Goal: Task Accomplishment & Management: Use online tool/utility

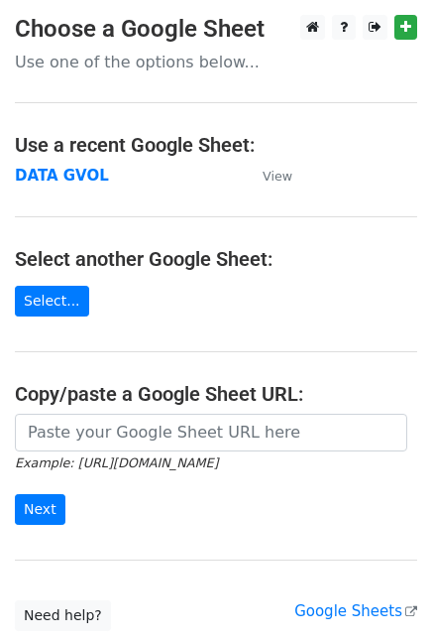
click at [83, 174] on strong "DATA GVOL" at bounding box center [62, 176] width 94 height 18
drag, startPoint x: 0, startPoint y: 0, endPoint x: 83, endPoint y: 174, distance: 192.6
click at [83, 174] on strong "DATA GVOL" at bounding box center [62, 176] width 94 height 18
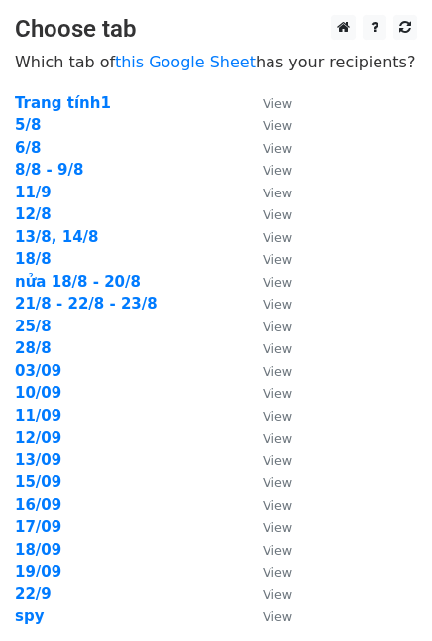
scroll to position [205, 0]
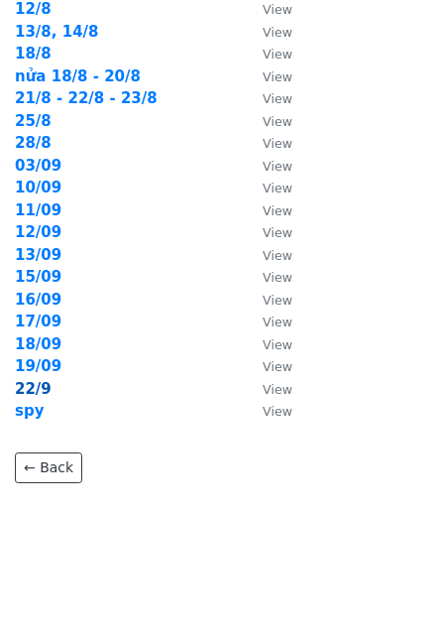
click at [42, 392] on strong "22/9" at bounding box center [33, 389] width 37 height 18
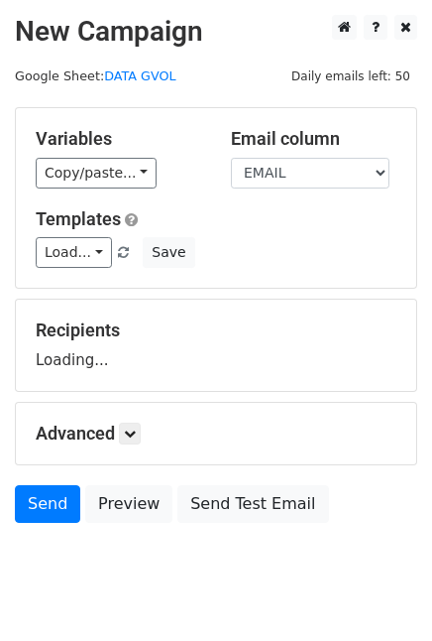
scroll to position [48, 0]
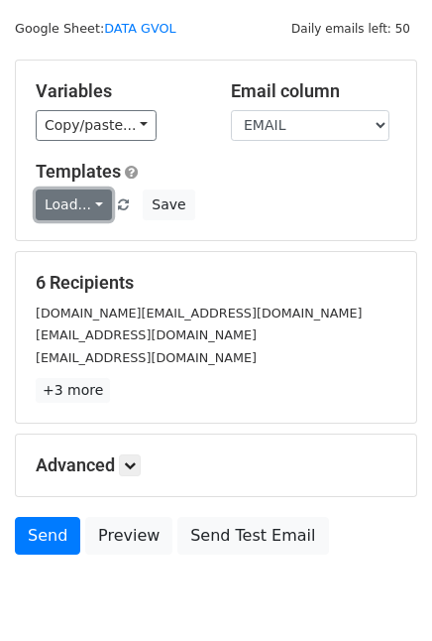
click at [76, 201] on link "Load..." at bounding box center [74, 204] width 76 height 31
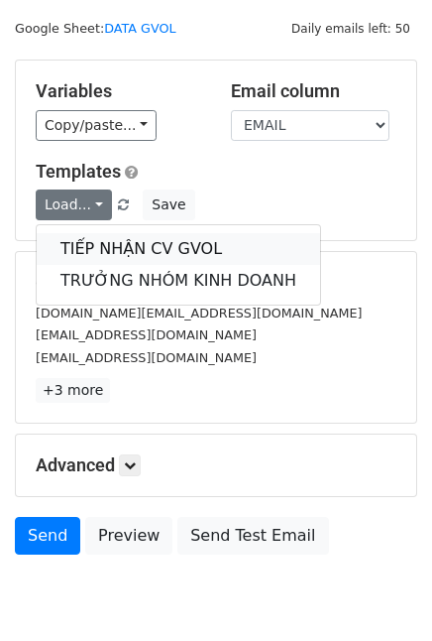
click at [119, 239] on link "TIẾP NHẬN CV GVOL" at bounding box center [179, 249] width 284 height 32
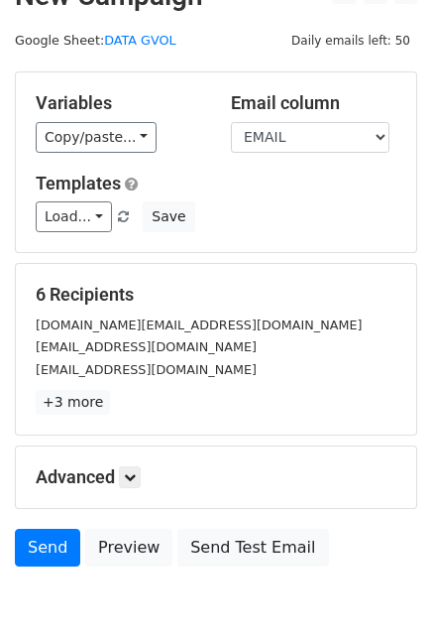
scroll to position [42, 0]
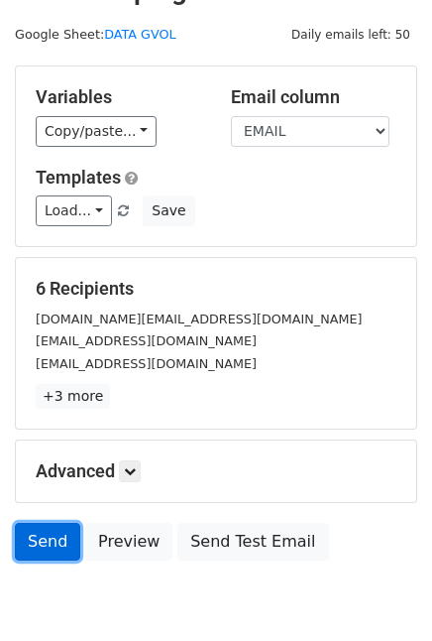
click at [43, 547] on link "Send" at bounding box center [47, 542] width 65 height 38
